Goal: Navigation & Orientation: Find specific page/section

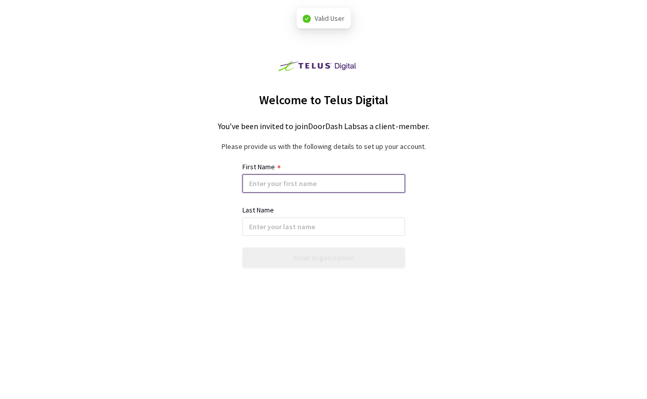
click at [263, 184] on input at bounding box center [323, 183] width 163 height 18
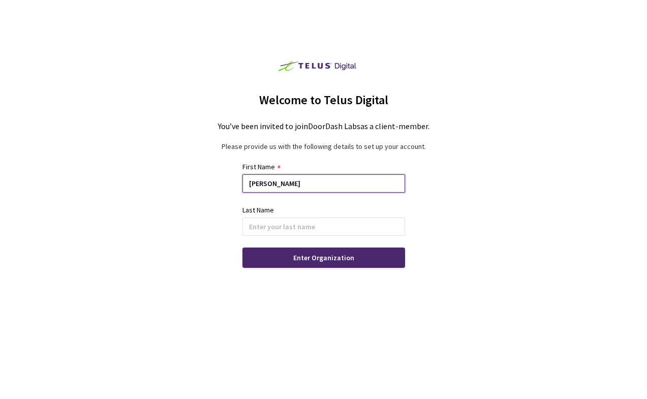
type input "[PERSON_NAME]"
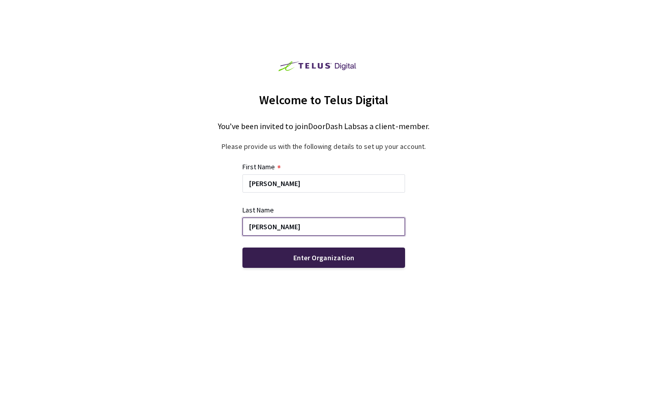
type input "[PERSON_NAME]"
click at [310, 259] on div "Enter Organization" at bounding box center [323, 257] width 61 height 8
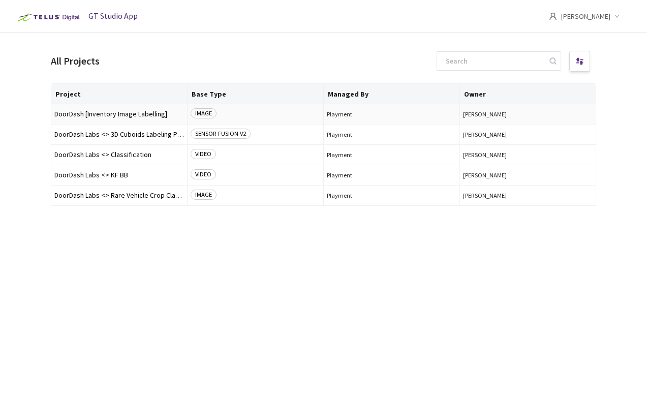
click at [210, 116] on span "IMAGE" at bounding box center [203, 113] width 26 height 10
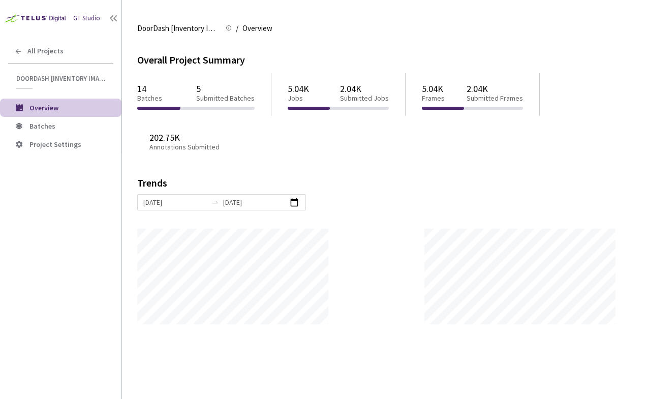
scroll to position [399, 647]
click at [54, 128] on span "Batches" at bounding box center [71, 126] width 84 height 9
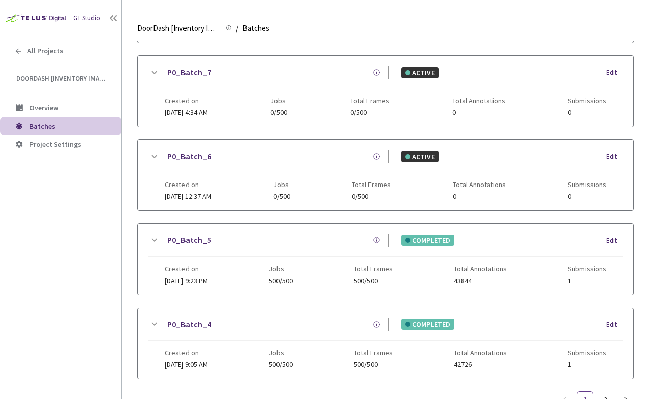
scroll to position [394, 0]
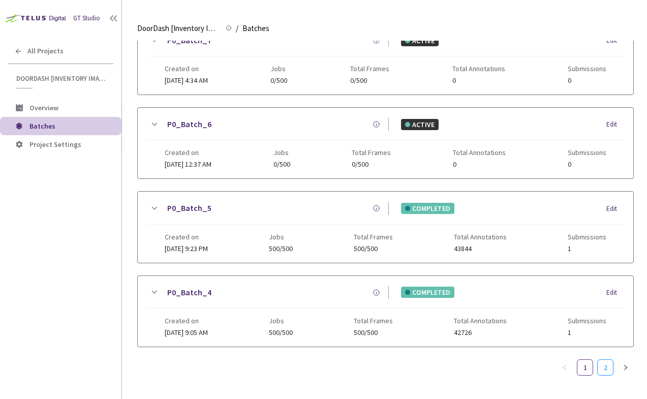
click at [608, 360] on link "2" at bounding box center [604, 367] width 15 height 15
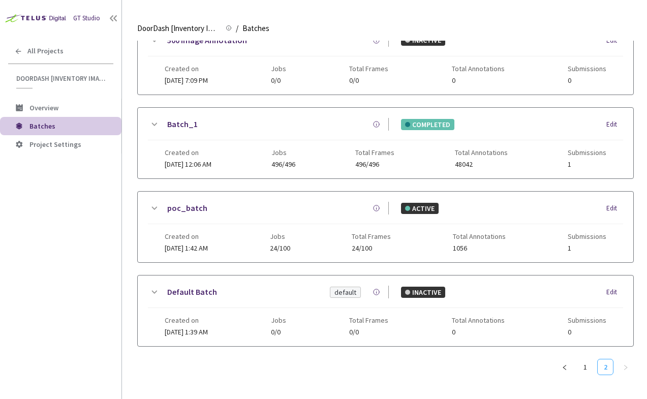
scroll to position [218, 0]
click at [563, 366] on icon "left" at bounding box center [564, 367] width 6 height 6
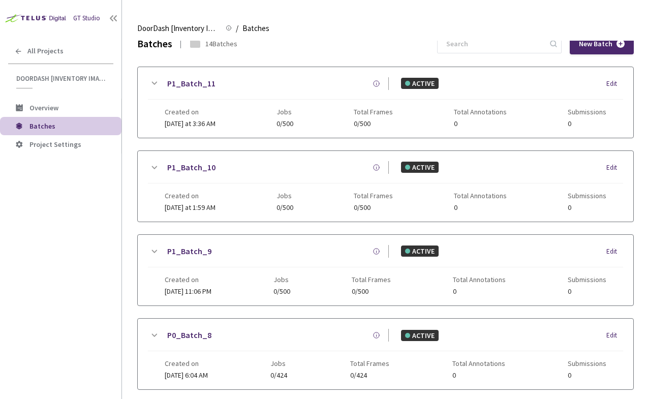
scroll to position [0, 0]
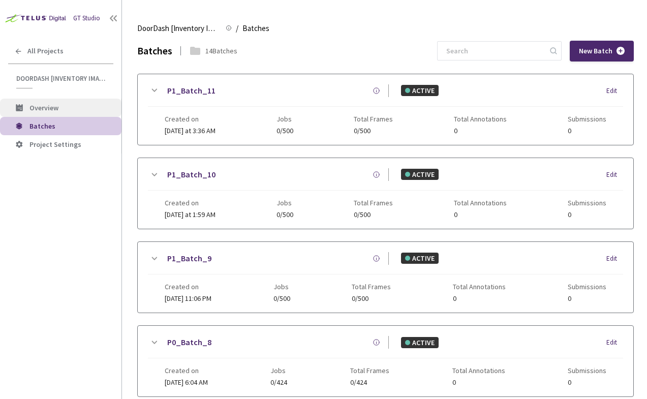
click at [37, 106] on span "Overview" at bounding box center [43, 107] width 29 height 9
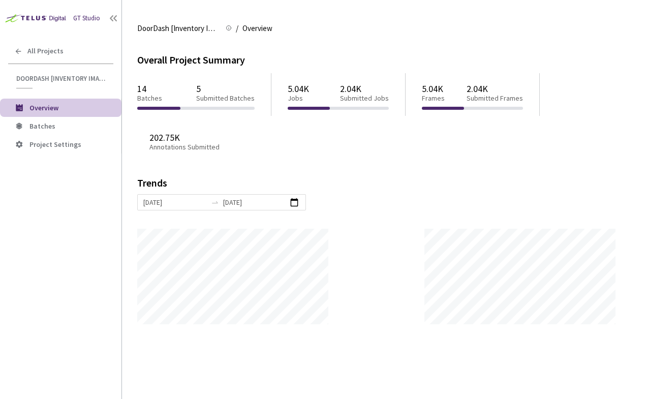
scroll to position [399, 647]
click at [20, 52] on icon at bounding box center [18, 51] width 8 height 8
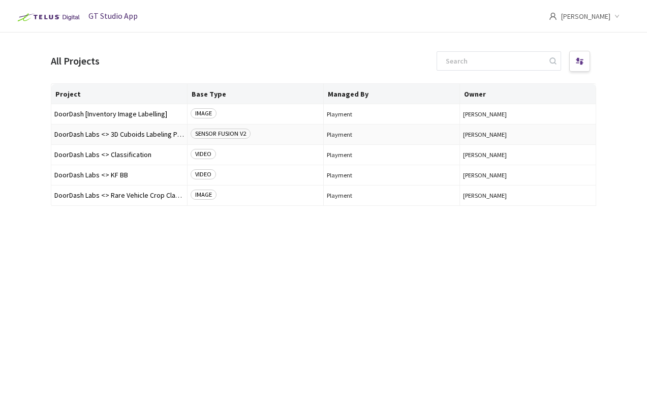
click at [276, 136] on div "SENSOR FUSION V2" at bounding box center [255, 135] width 130 height 12
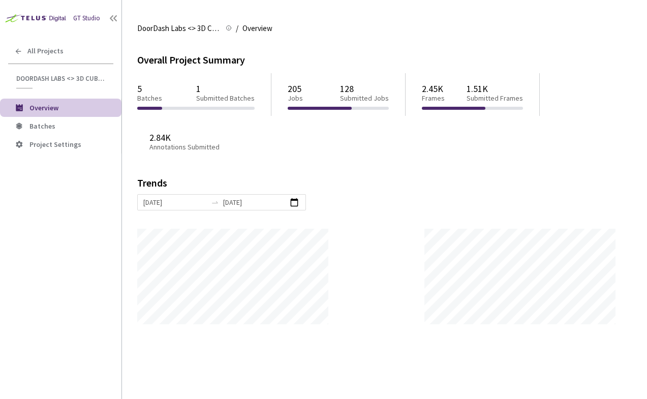
scroll to position [399, 647]
